Goal: Find specific page/section: Find specific page/section

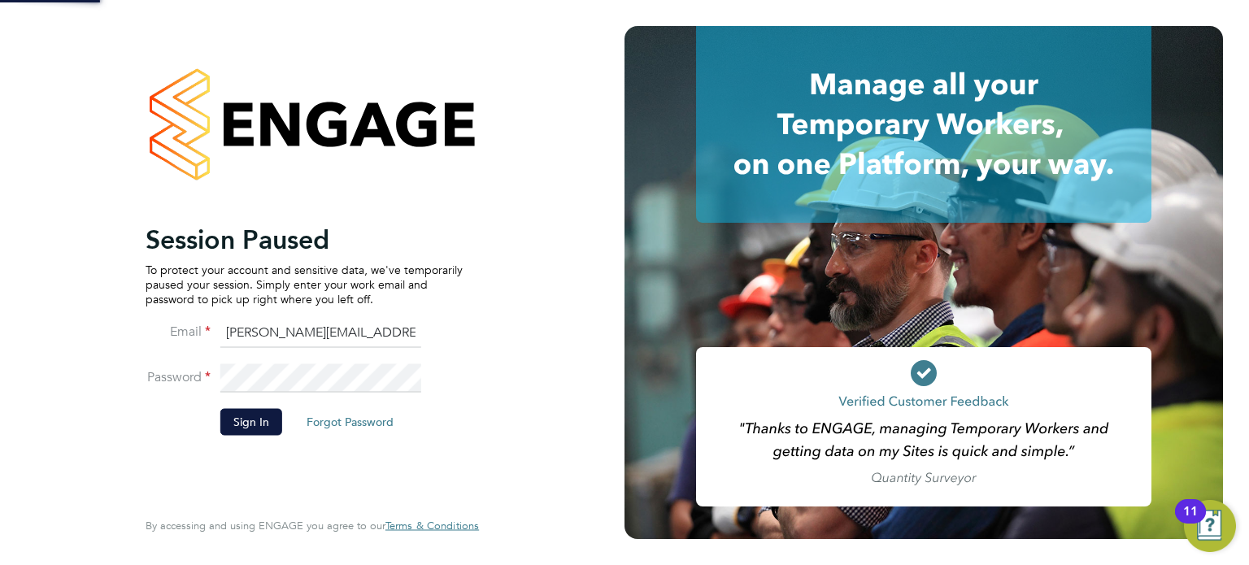
scroll to position [1002, 254]
click at [241, 425] on button "Sign In" at bounding box center [251, 422] width 62 height 26
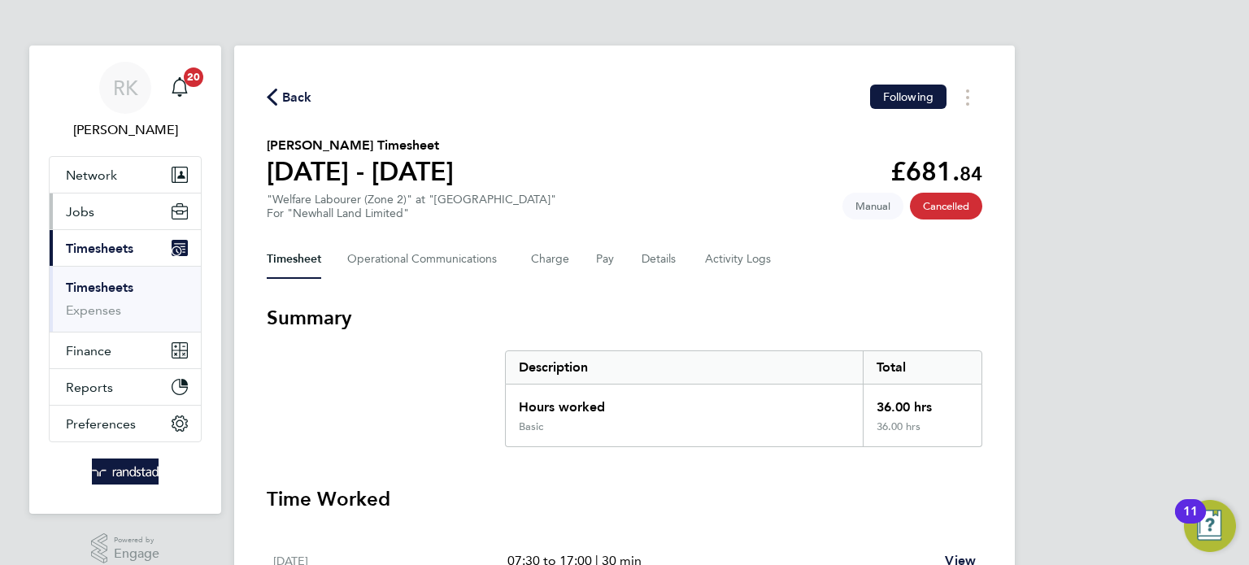
click at [129, 216] on button "Jobs" at bounding box center [125, 212] width 151 height 36
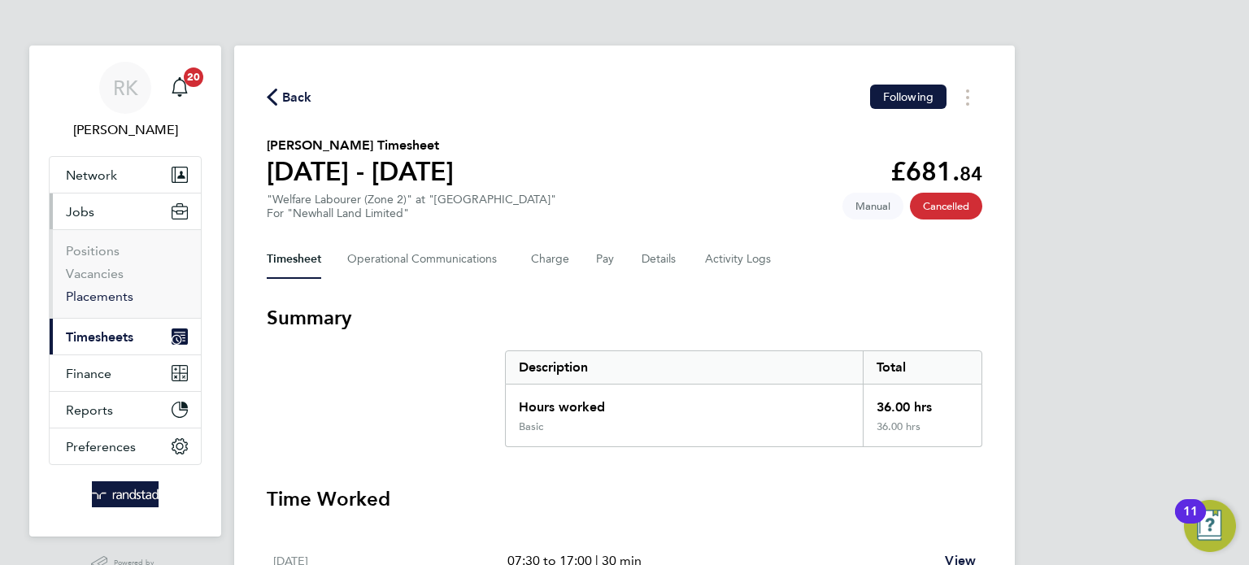
click at [100, 299] on link "Placements" at bounding box center [100, 296] width 68 height 15
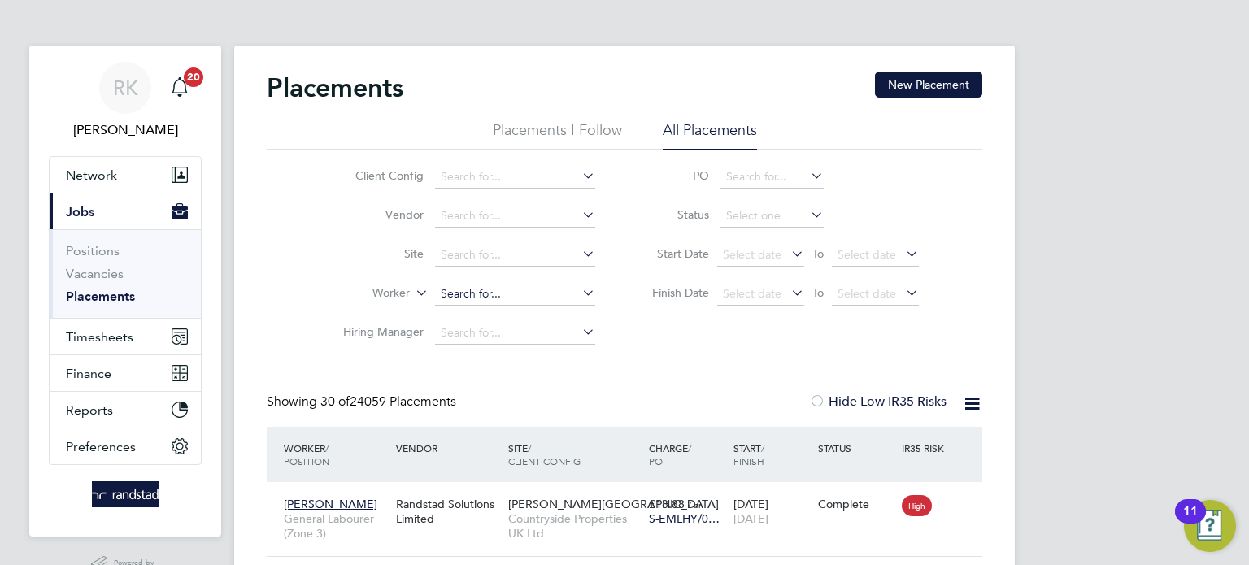
click at [486, 296] on input at bounding box center [515, 294] width 160 height 23
type input "e"
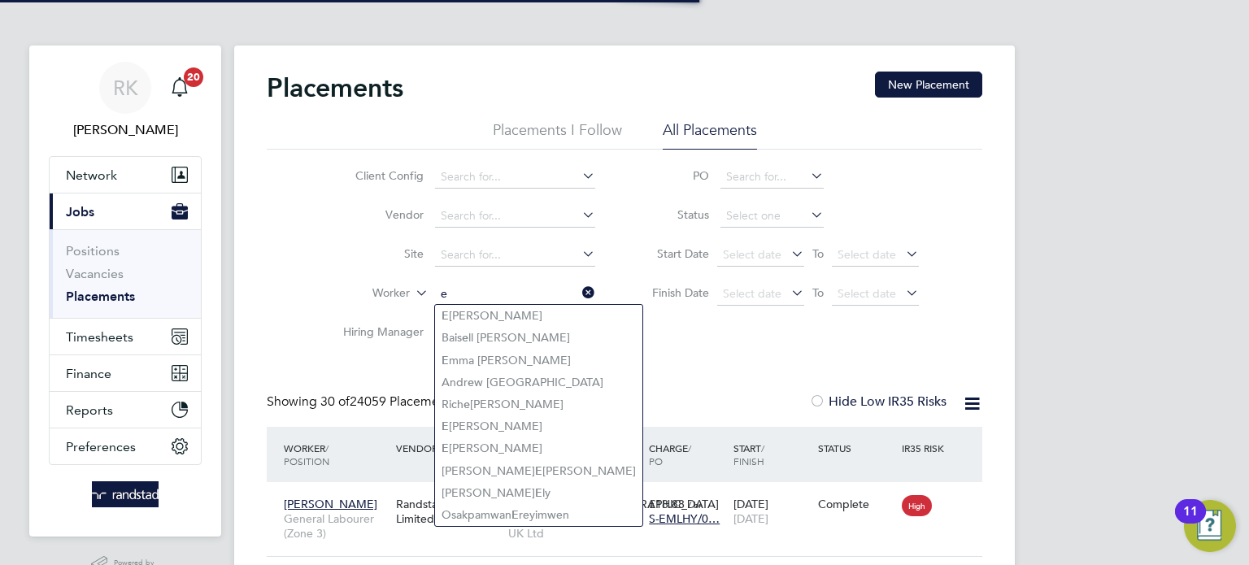
type input "e"
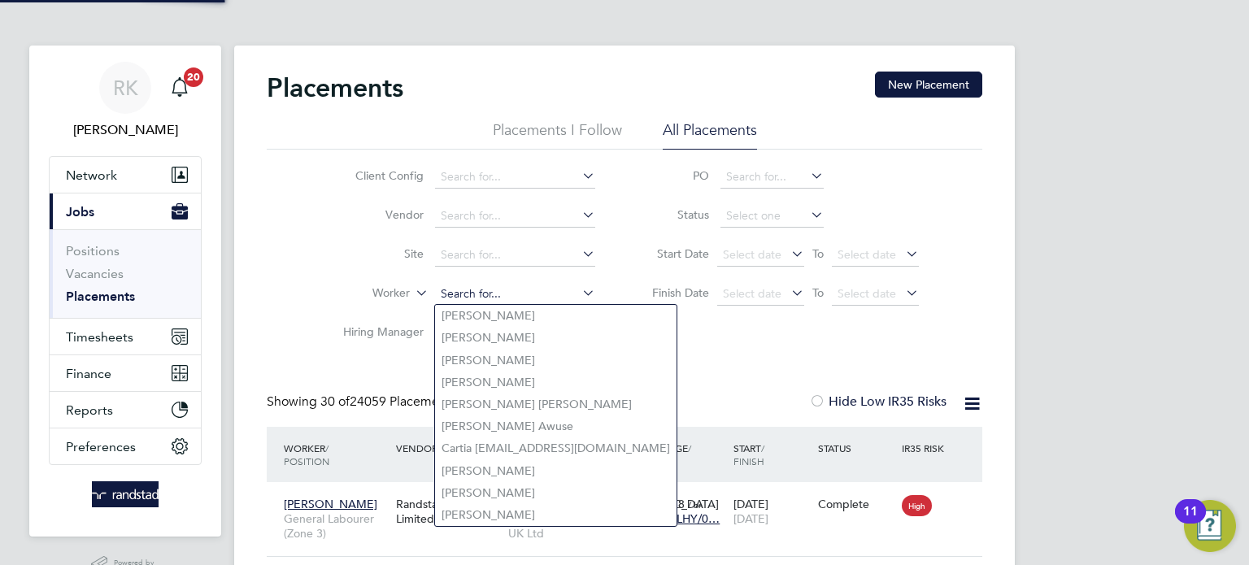
paste input "Efim Duca"
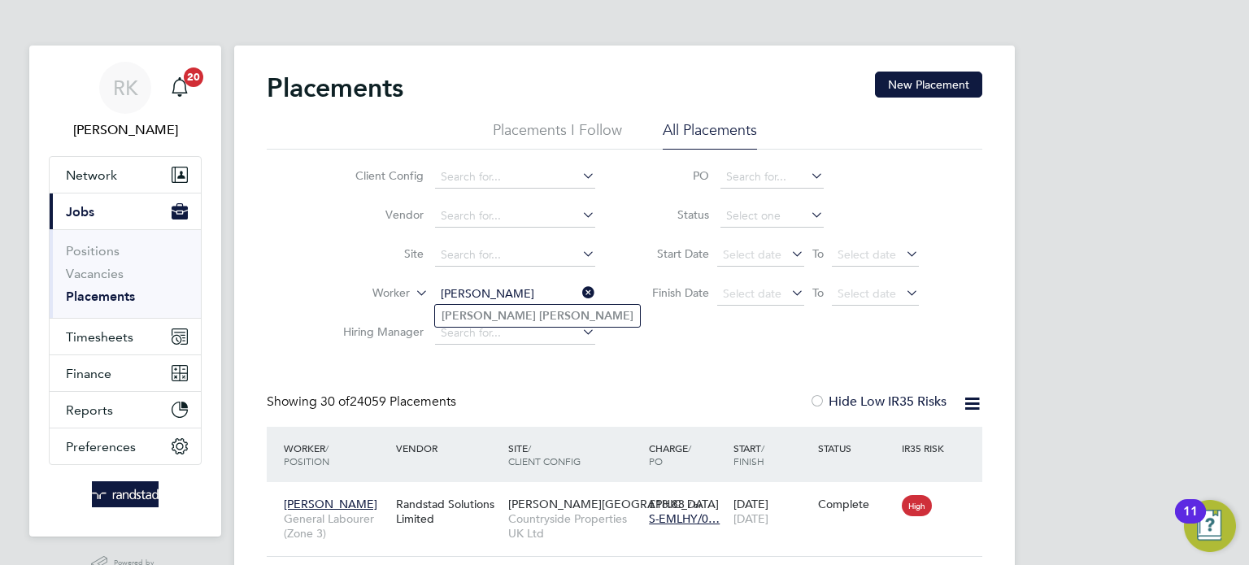
type input "Efim Duca"
click at [500, 319] on li "Efim Duca" at bounding box center [537, 316] width 205 height 22
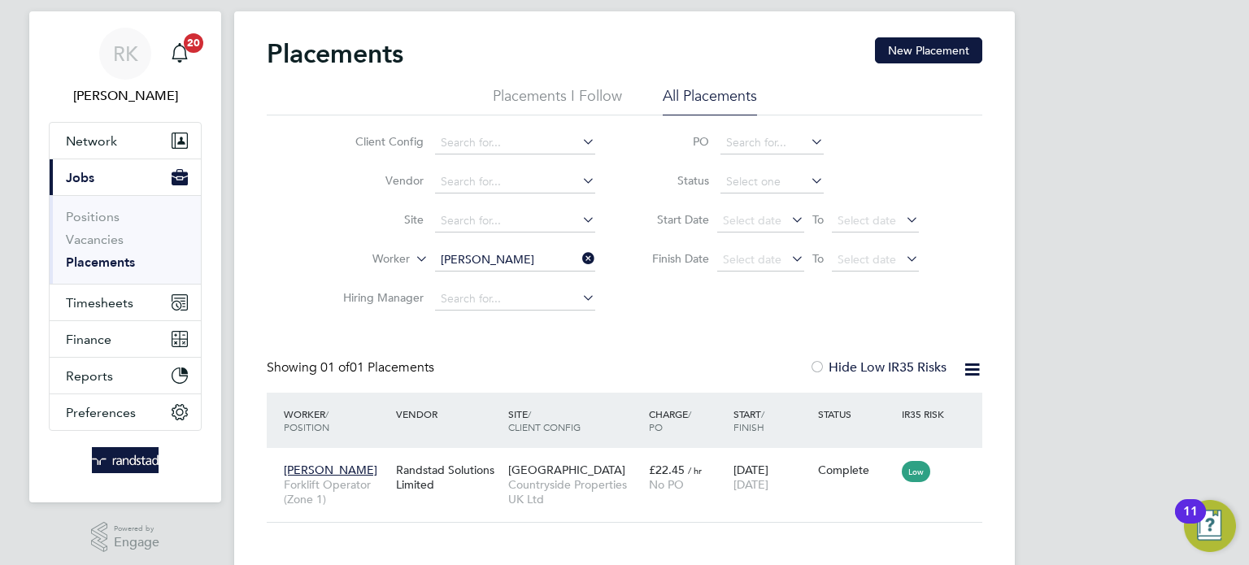
scroll to position [65, 0]
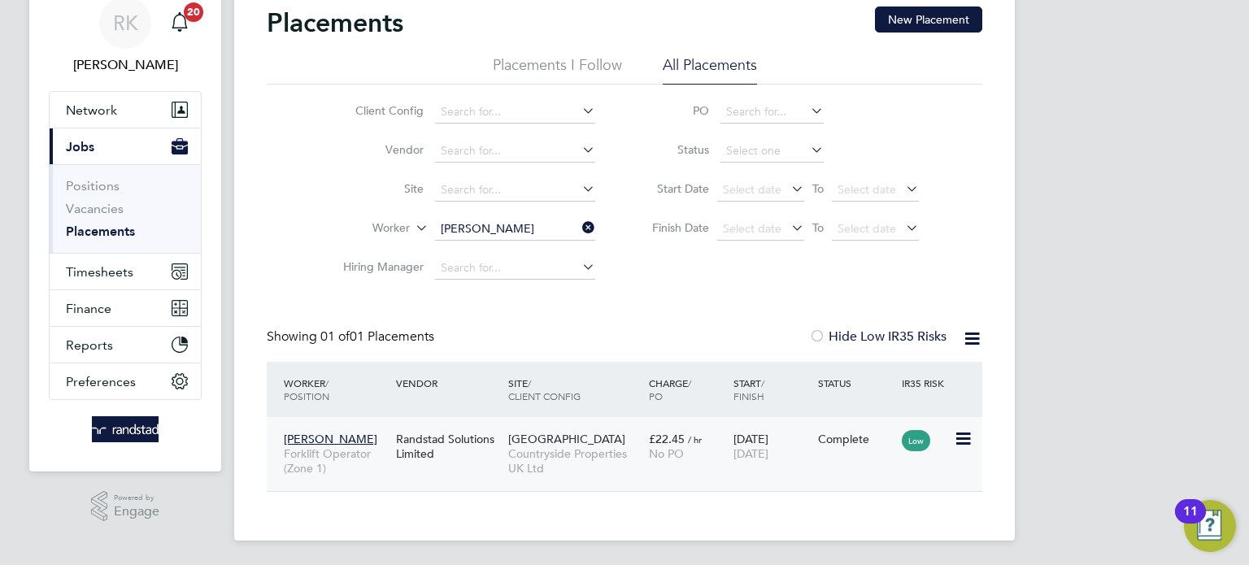
click at [591, 454] on span "Countryside Properties UK Ltd" at bounding box center [574, 461] width 133 height 29
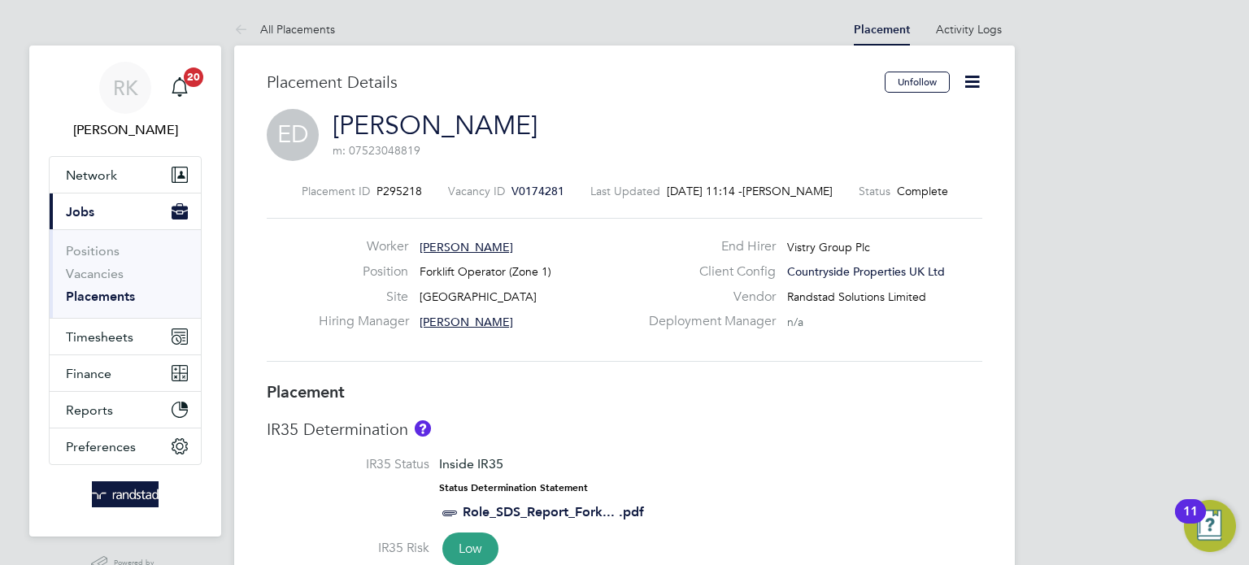
click at [514, 189] on span "V0174281" at bounding box center [538, 191] width 53 height 15
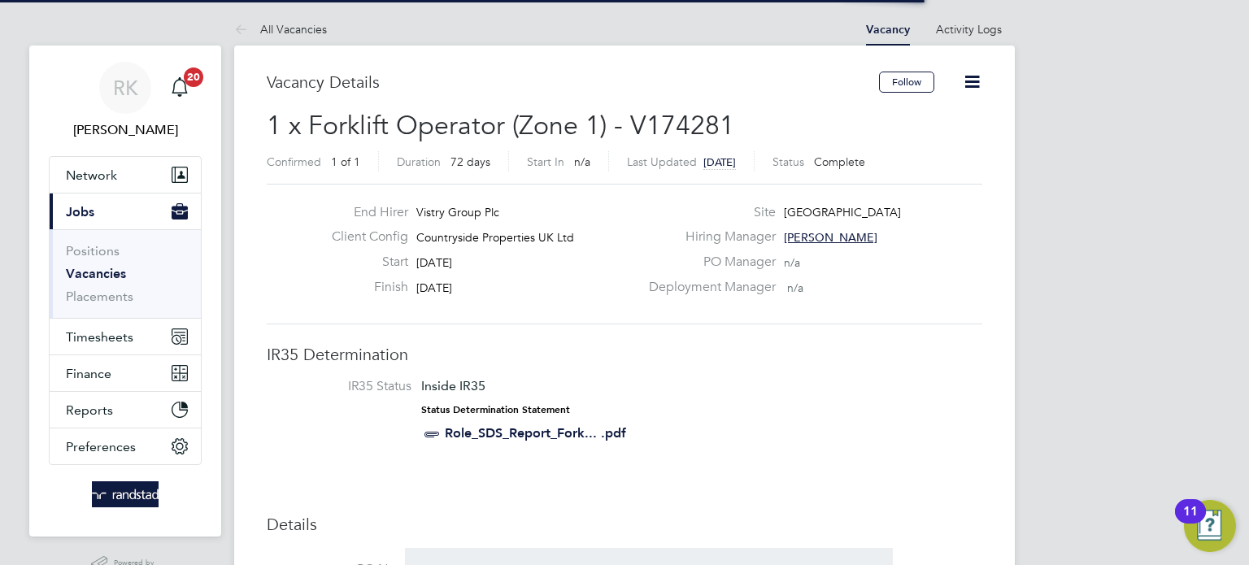
scroll to position [8, 7]
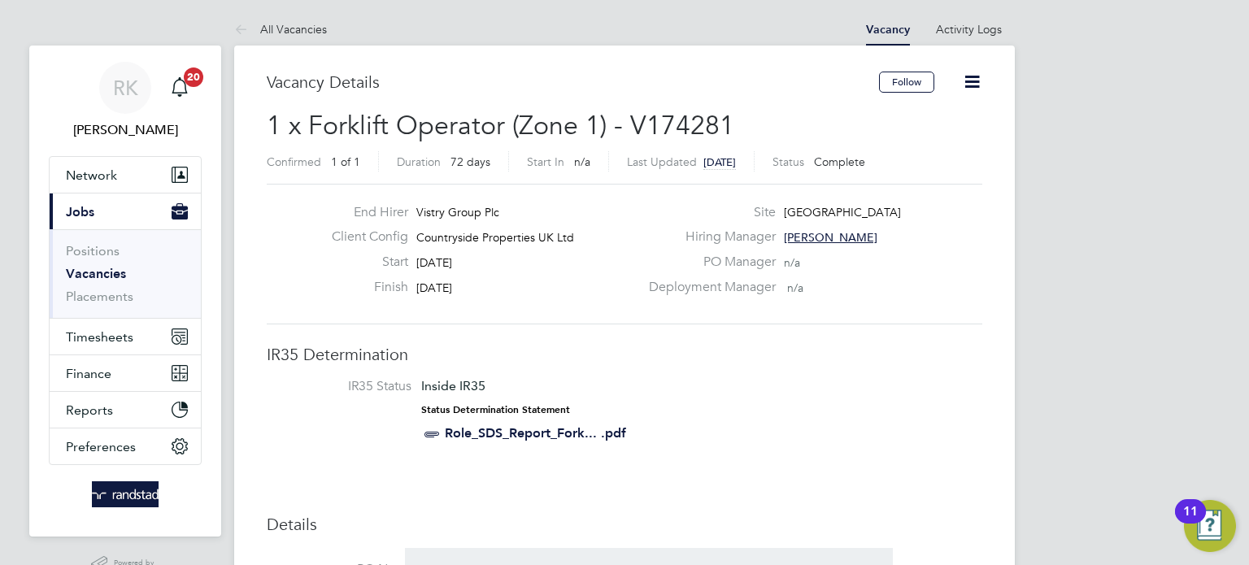
click at [964, 79] on icon at bounding box center [972, 82] width 20 height 20
click at [913, 118] on li "Edit Vacancy" at bounding box center [934, 120] width 94 height 23
click at [945, 257] on div "PO Manager n/a" at bounding box center [814, 266] width 350 height 25
click at [962, 87] on icon at bounding box center [972, 82] width 20 height 20
click at [742, 74] on h3 "Vacancy Details" at bounding box center [573, 82] width 612 height 21
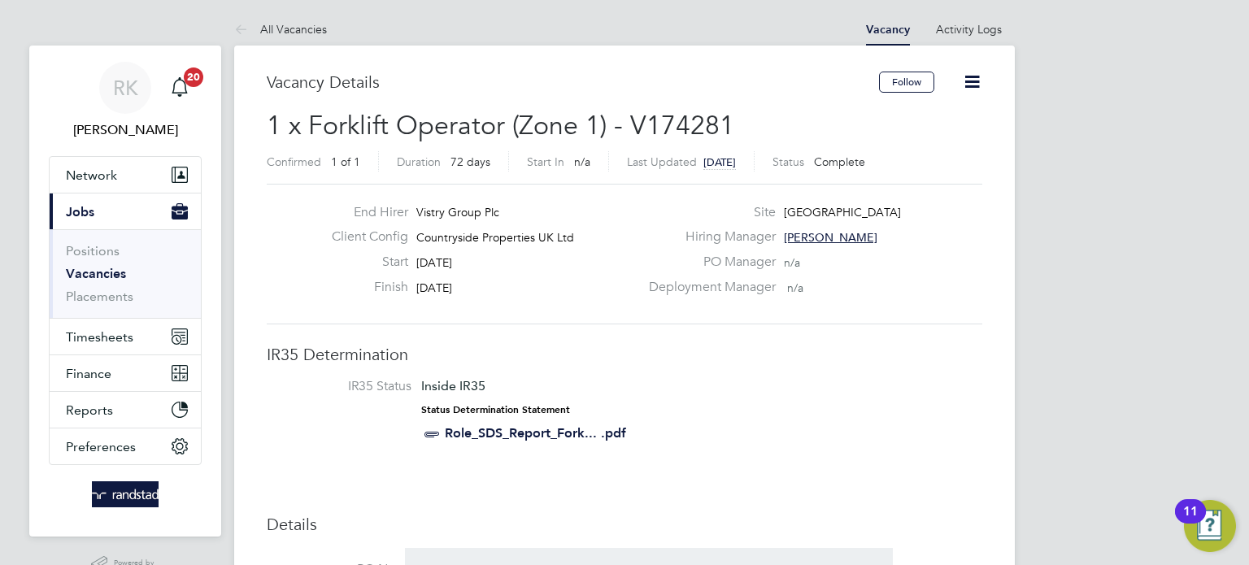
click at [968, 92] on icon at bounding box center [972, 82] width 20 height 20
click at [743, 124] on h2 "1 x Forklift Operator (Zone 1) - V174281 Confirmed 1 of 1 Duration 72 days Star…" at bounding box center [625, 143] width 716 height 68
